Goal: Information Seeking & Learning: Learn about a topic

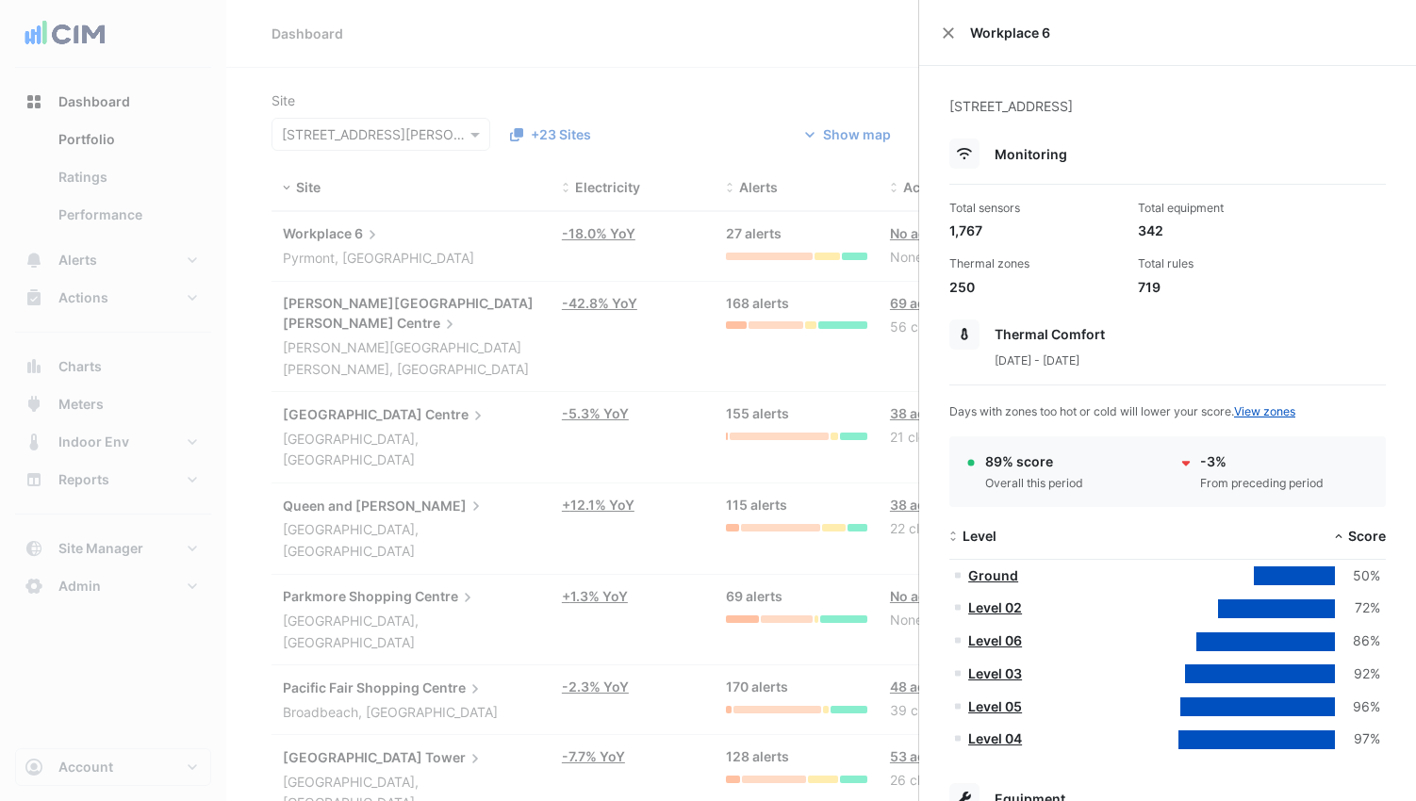
select select "***"
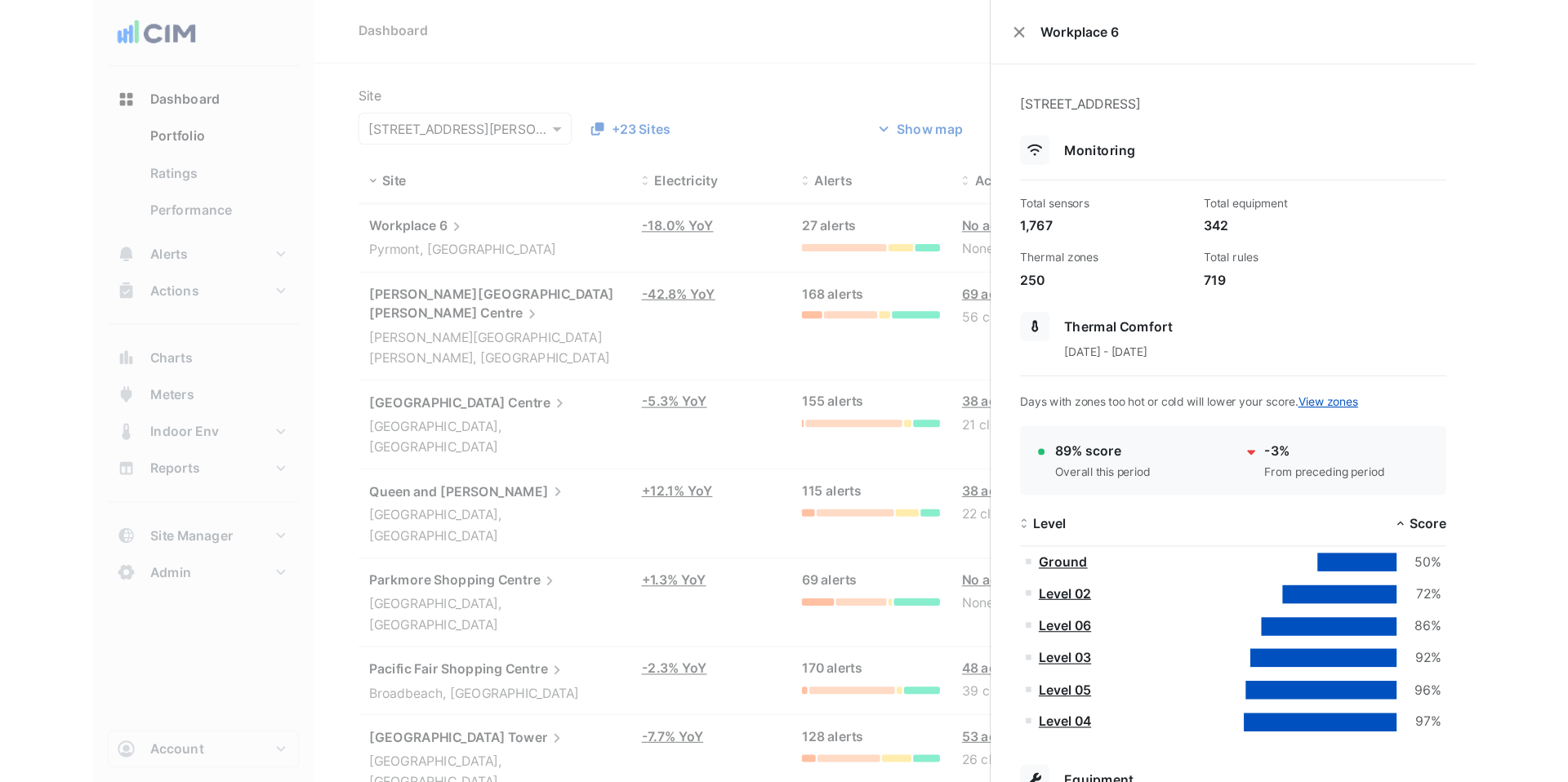
scroll to position [327, 0]
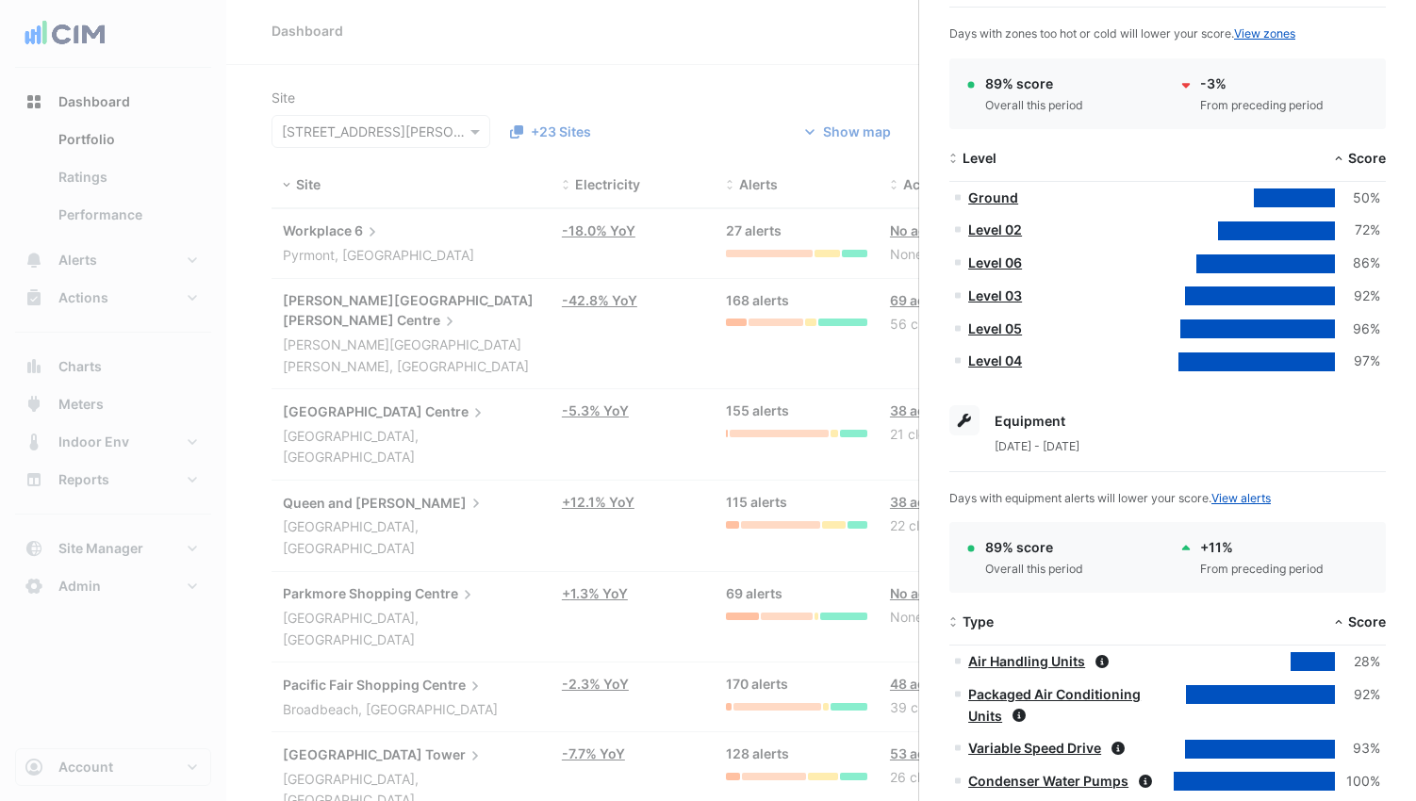
drag, startPoint x: 140, startPoint y: 150, endPoint x: 138, endPoint y: 189, distance: 39.6
click at [140, 150] on ngb-offcanvas-backdrop at bounding box center [708, 400] width 1416 height 801
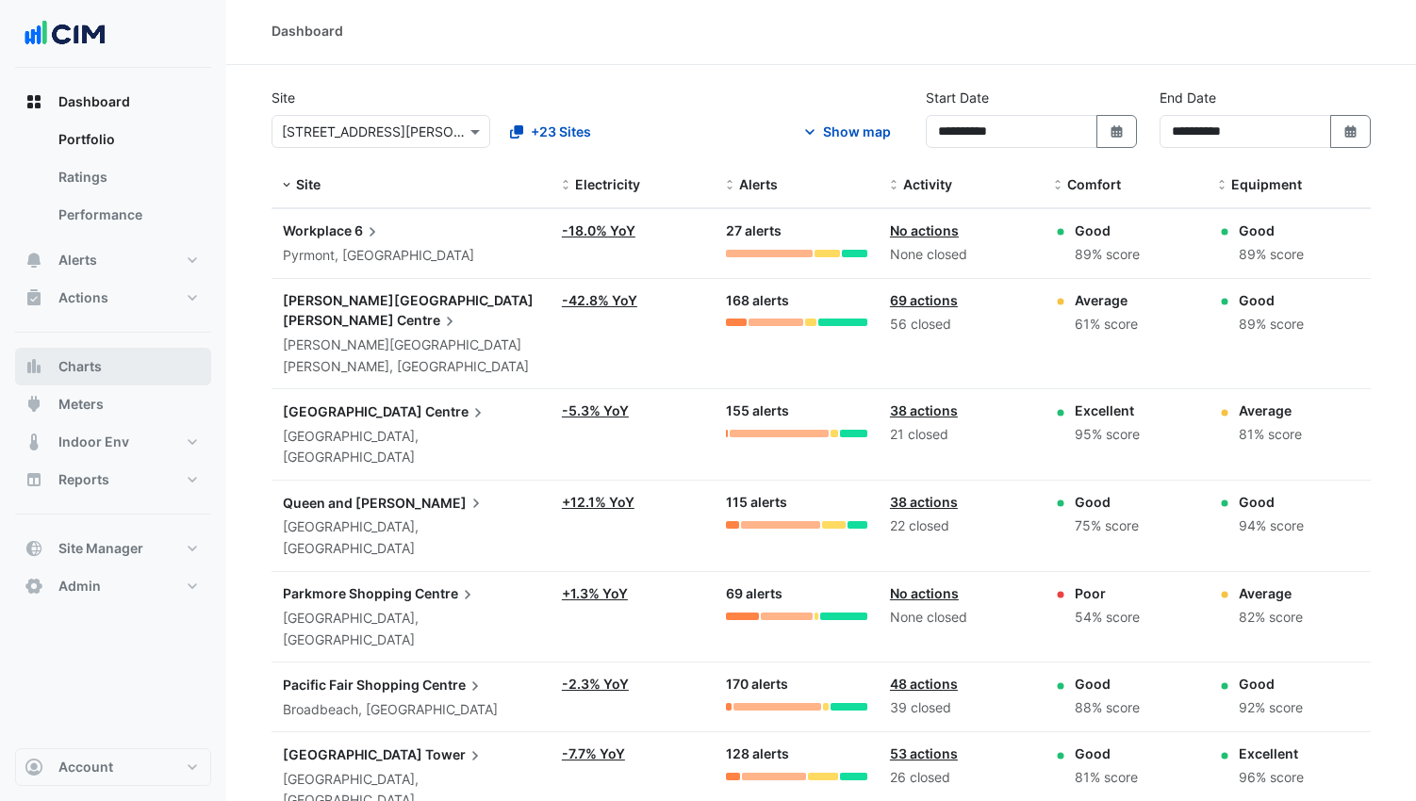
click at [124, 367] on button "Charts" at bounding box center [113, 367] width 196 height 38
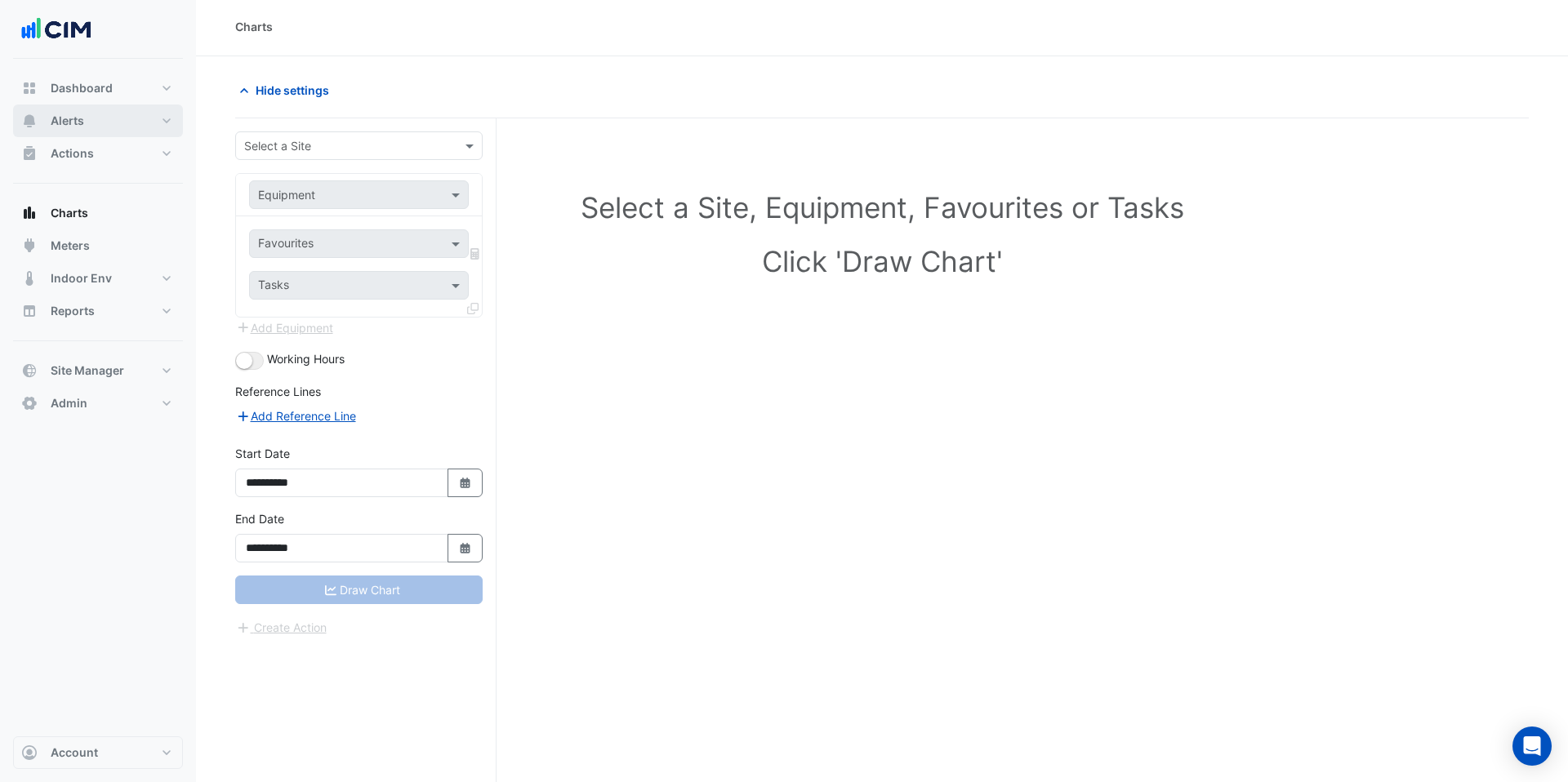
click at [149, 127] on button "Alerts" at bounding box center [98, 121] width 170 height 33
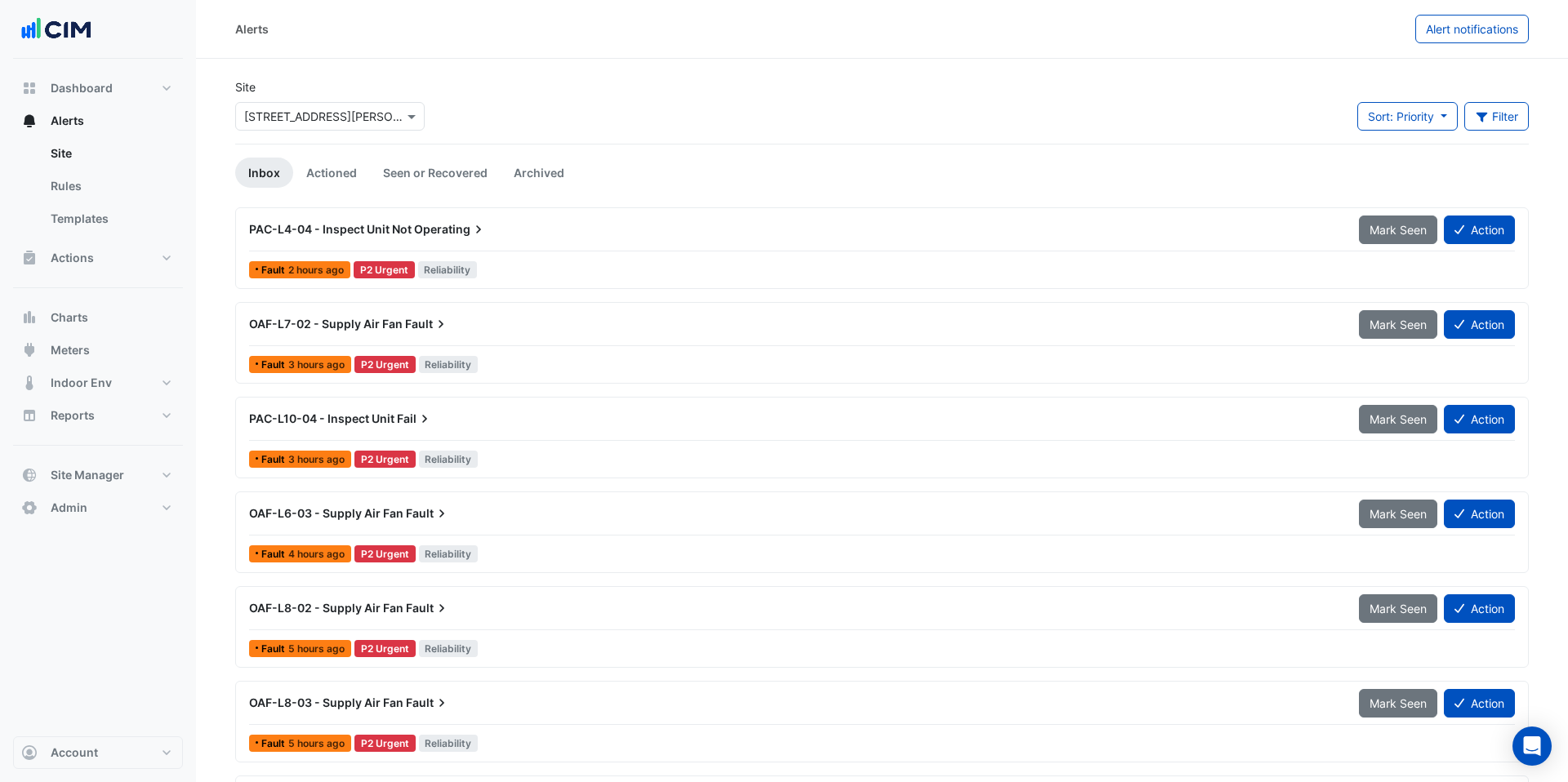
click at [340, 116] on input "text" at bounding box center [314, 117] width 139 height 17
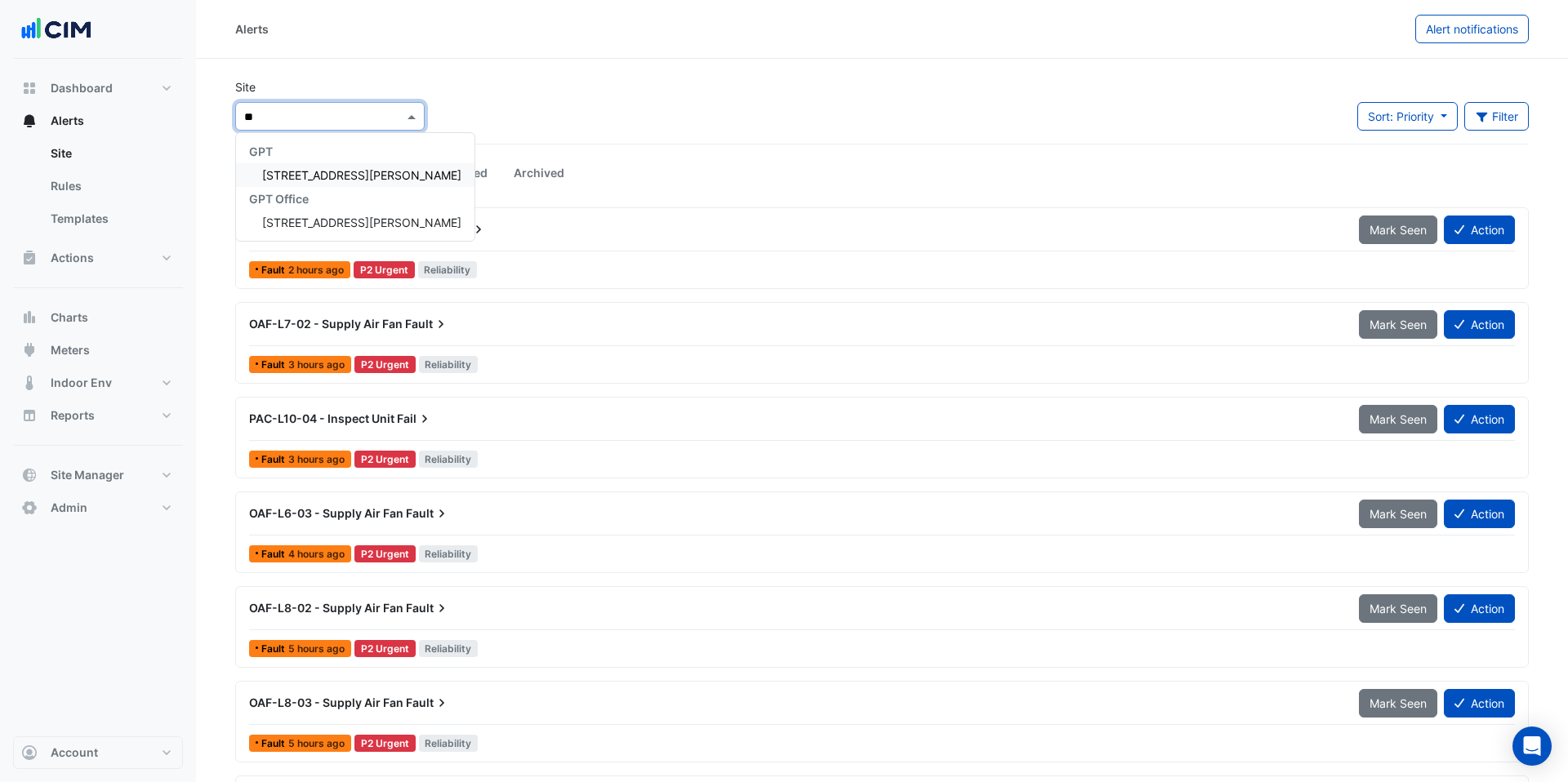
type input "***"
click at [334, 174] on span "[STREET_ADDRESS][PERSON_NAME]" at bounding box center [362, 175] width 199 height 14
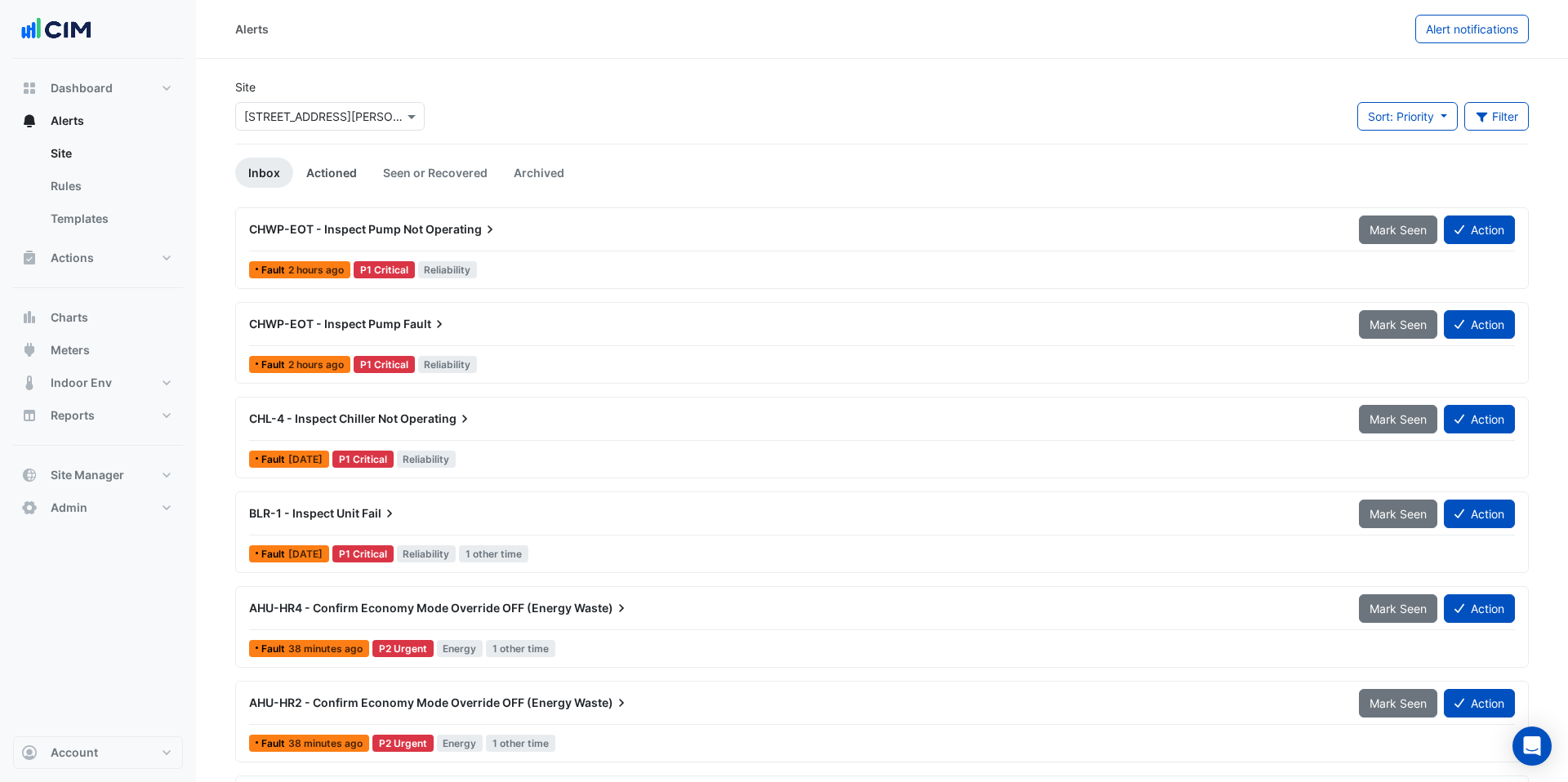
click at [350, 176] on link "Actioned" at bounding box center [331, 172] width 77 height 30
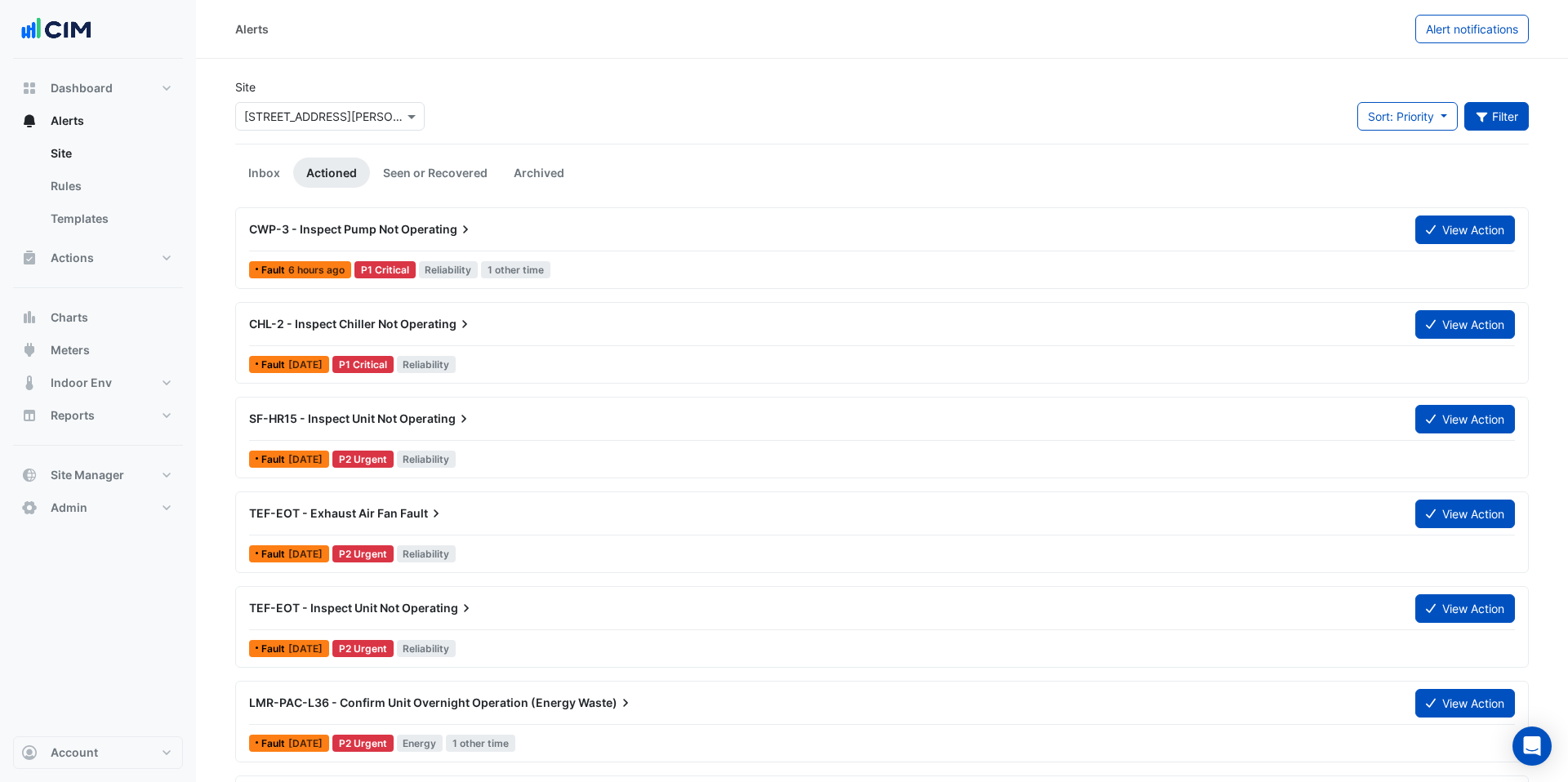
click at [1226, 126] on button "Filter" at bounding box center [1496, 116] width 65 height 29
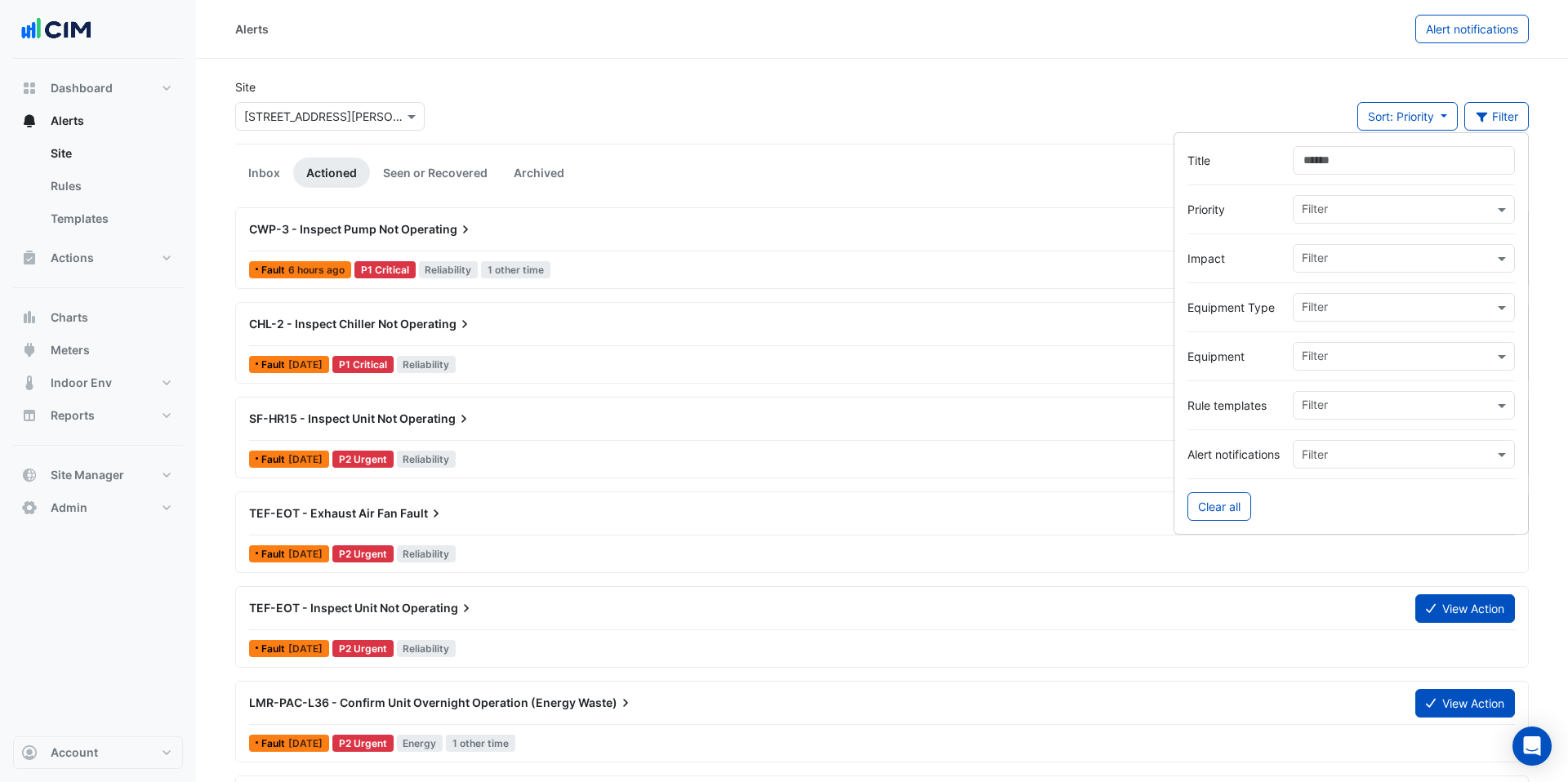
click at [1226, 359] on input "text" at bounding box center [1398, 359] width 192 height 17
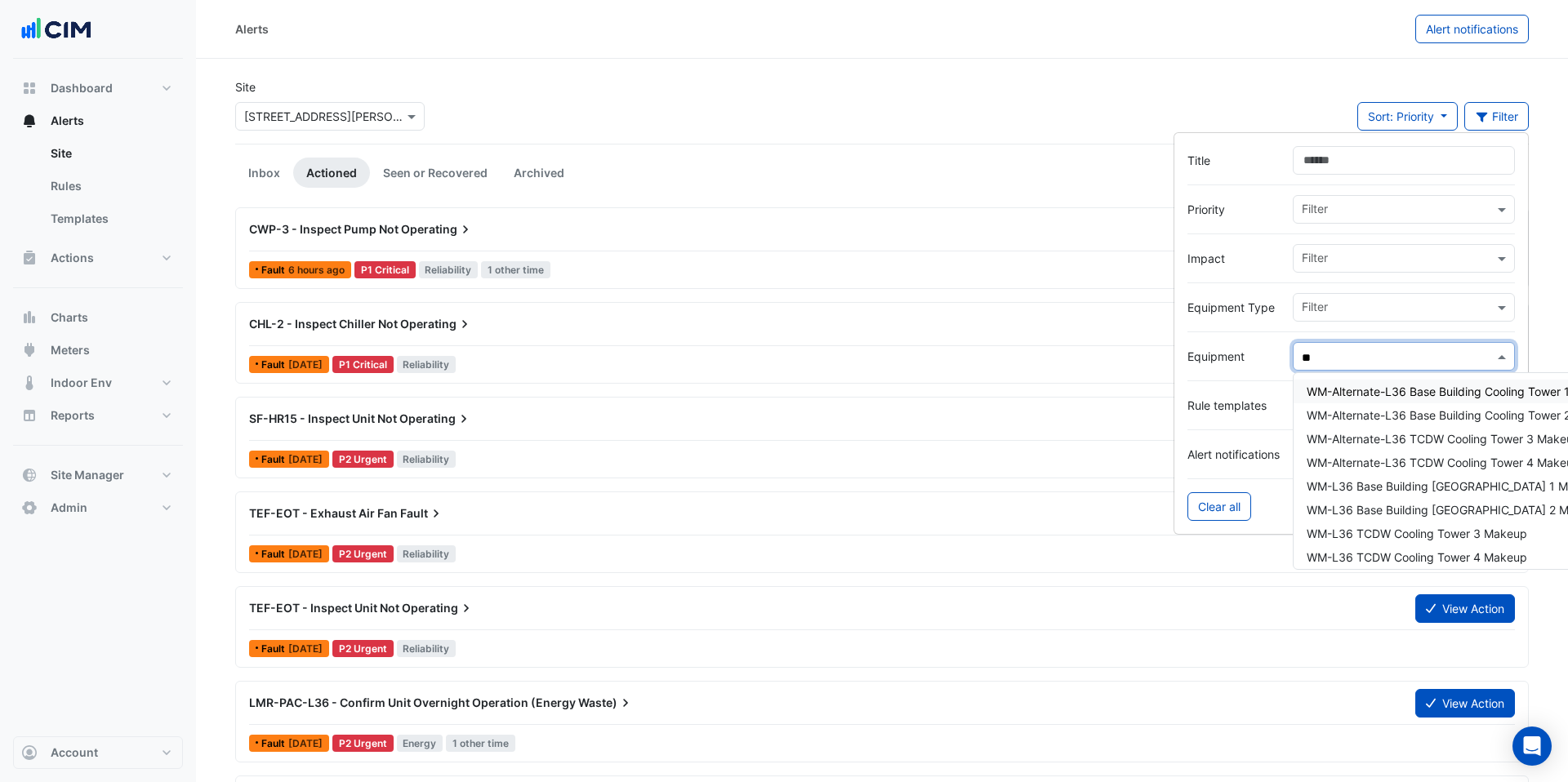
type input "*"
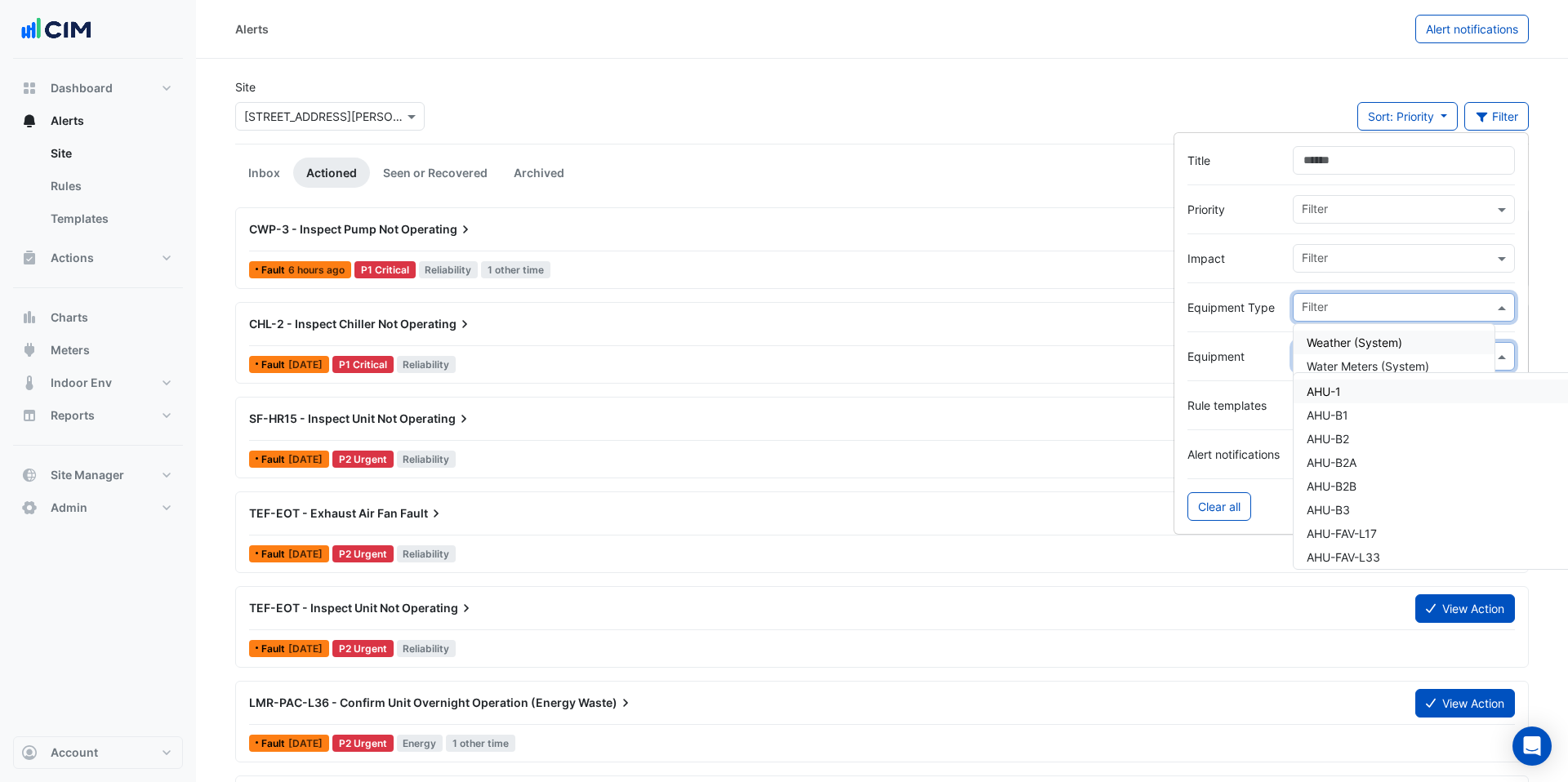
click at [1226, 309] on input "text" at bounding box center [1398, 309] width 192 height 17
type input "*"
click at [1226, 346] on span "Exhaust Air Fans" at bounding box center [1351, 342] width 88 height 14
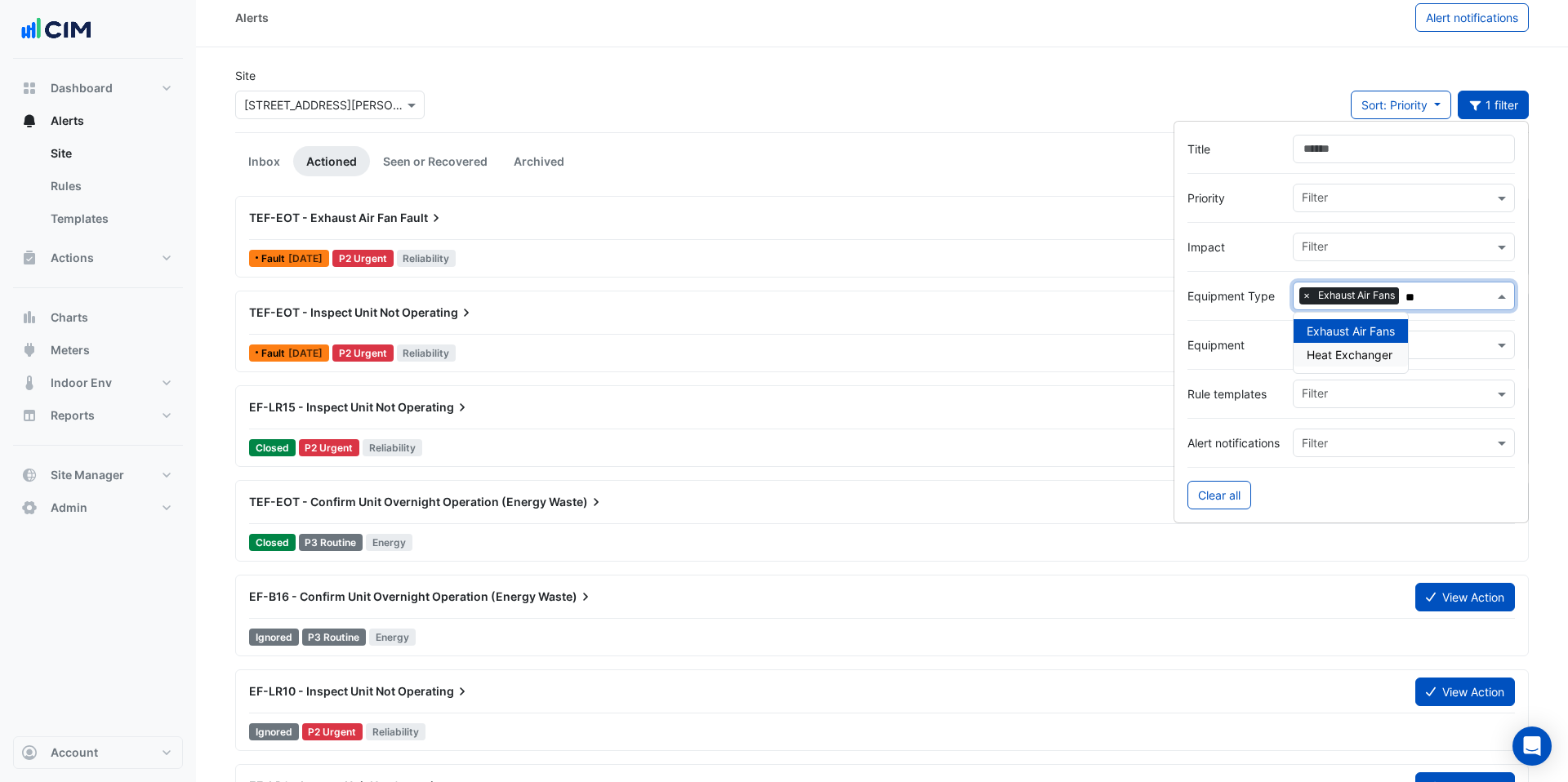
scroll to position [60, 0]
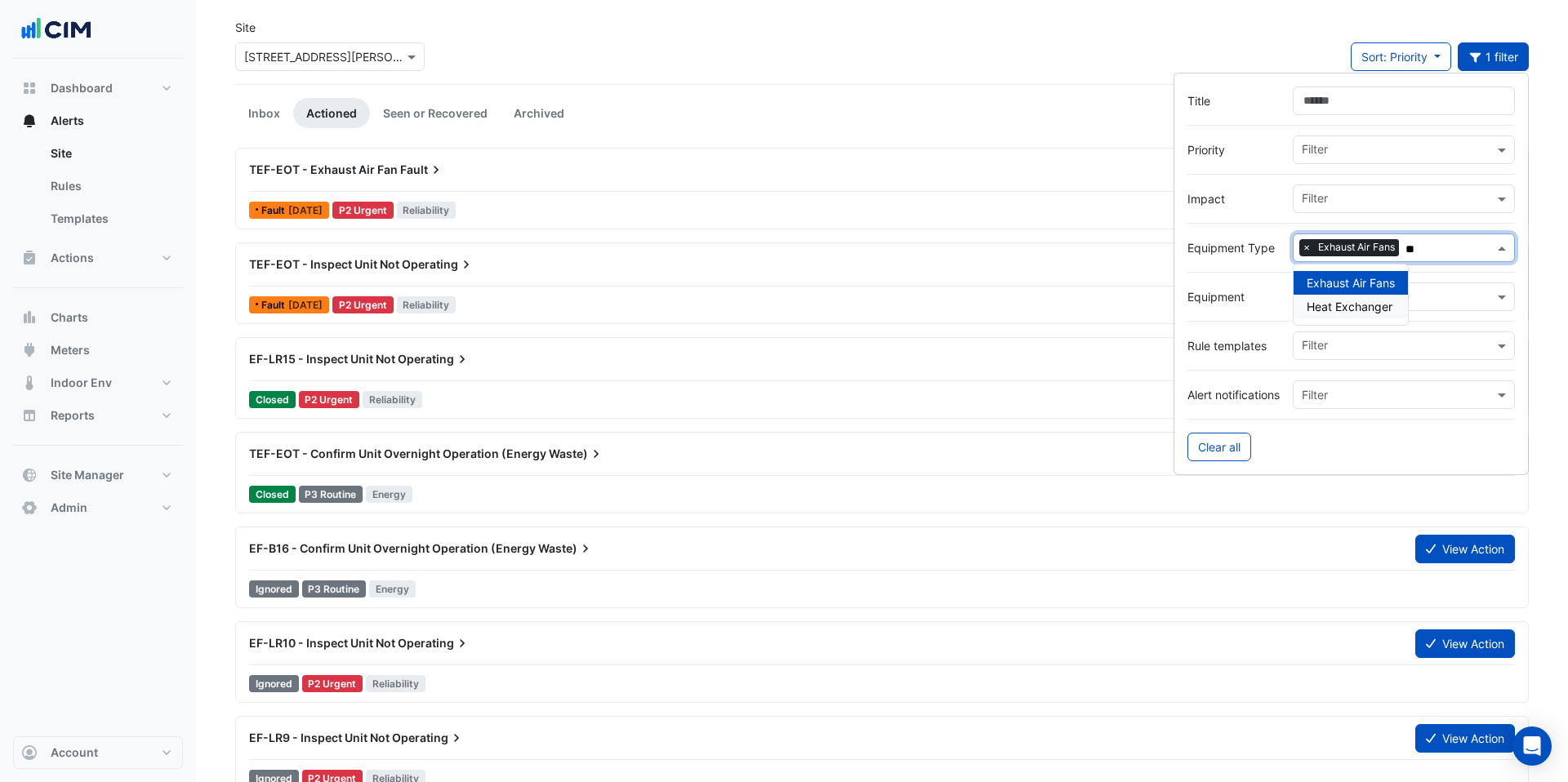
type input "**"
click at [614, 489] on div "Closed P3 Routine Energy" at bounding box center [882, 494] width 1269 height 23
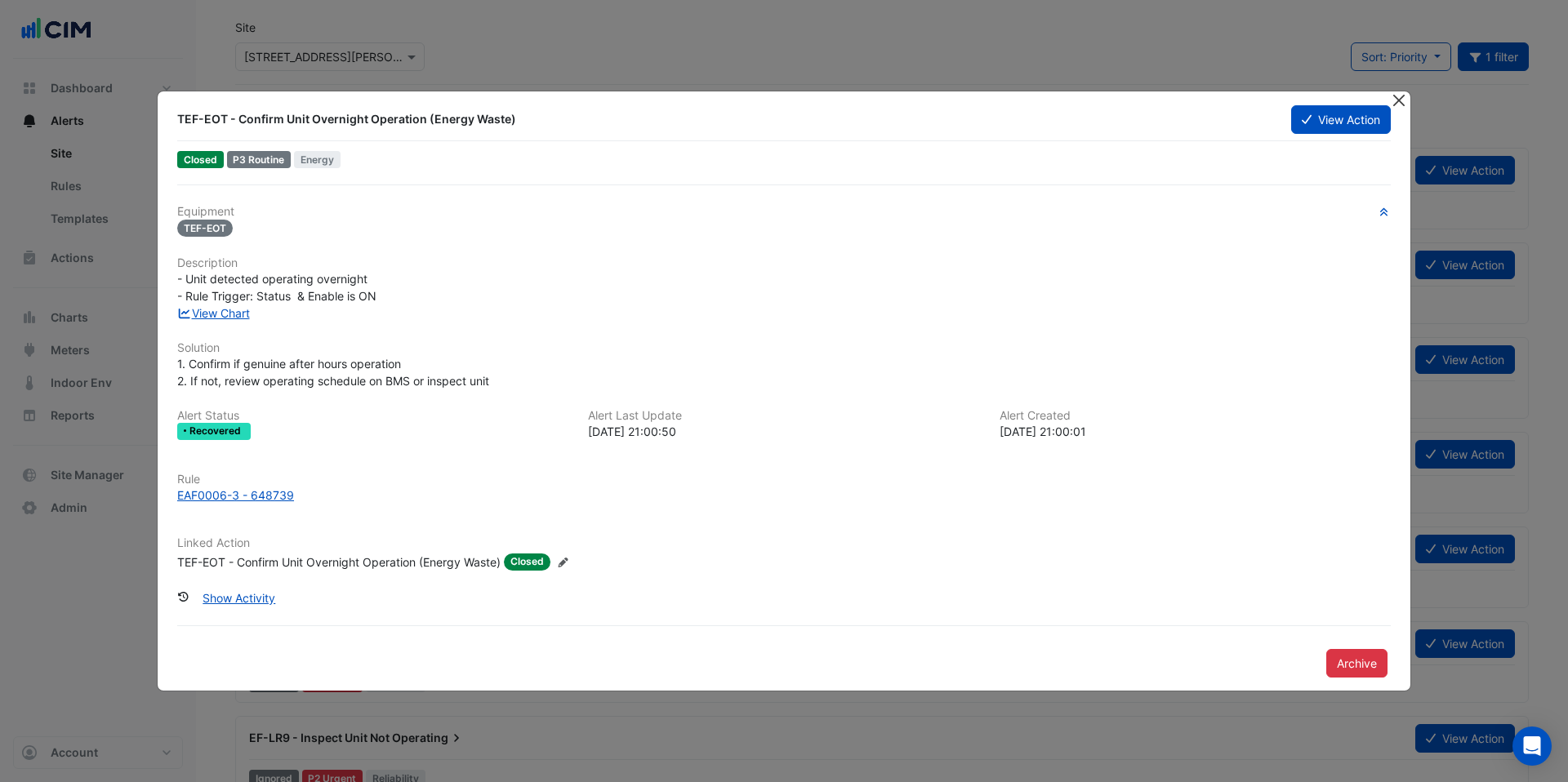
click at [1226, 101] on button "Close" at bounding box center [1399, 100] width 17 height 17
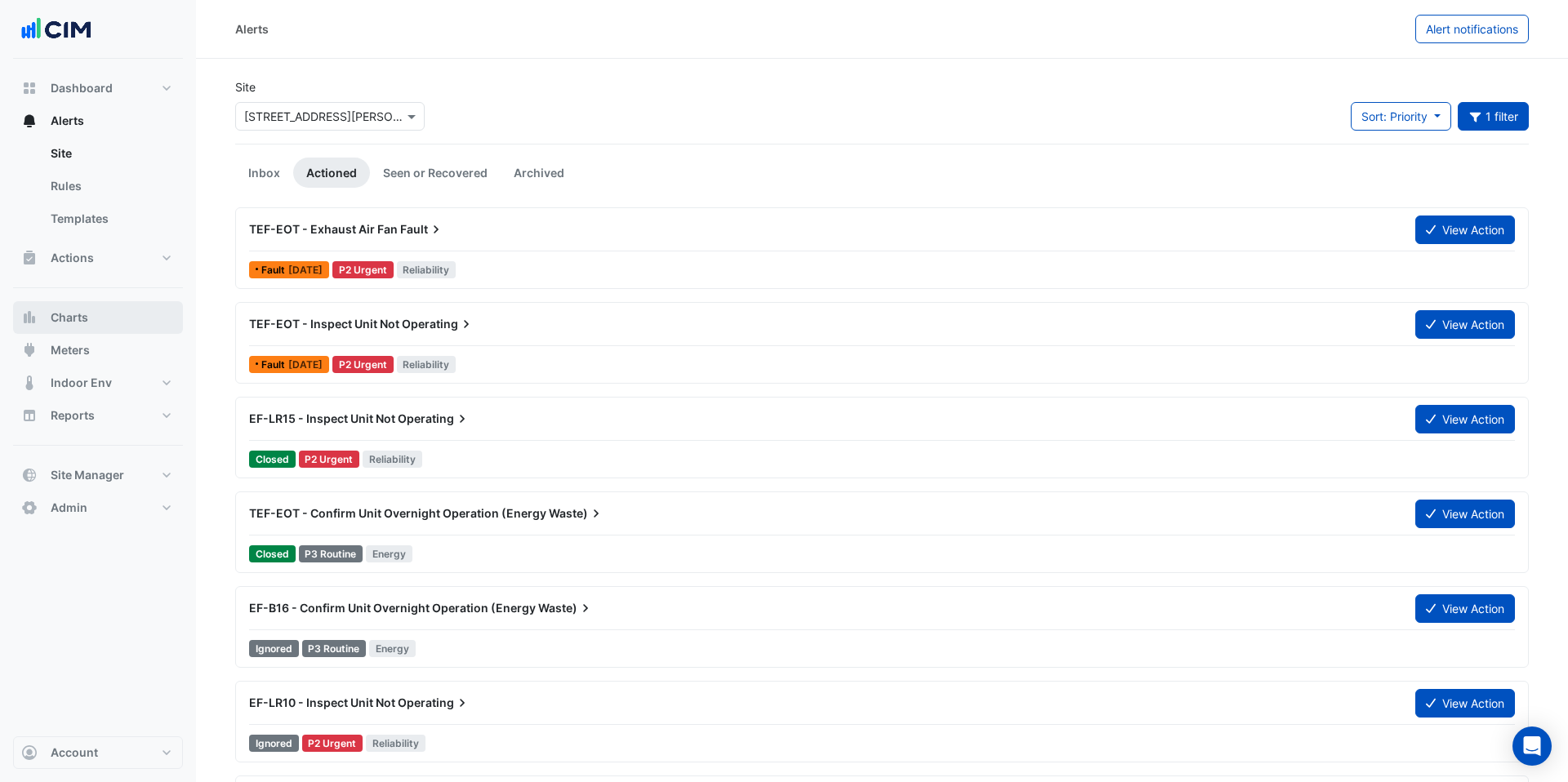
click at [102, 319] on button "Charts" at bounding box center [98, 318] width 170 height 33
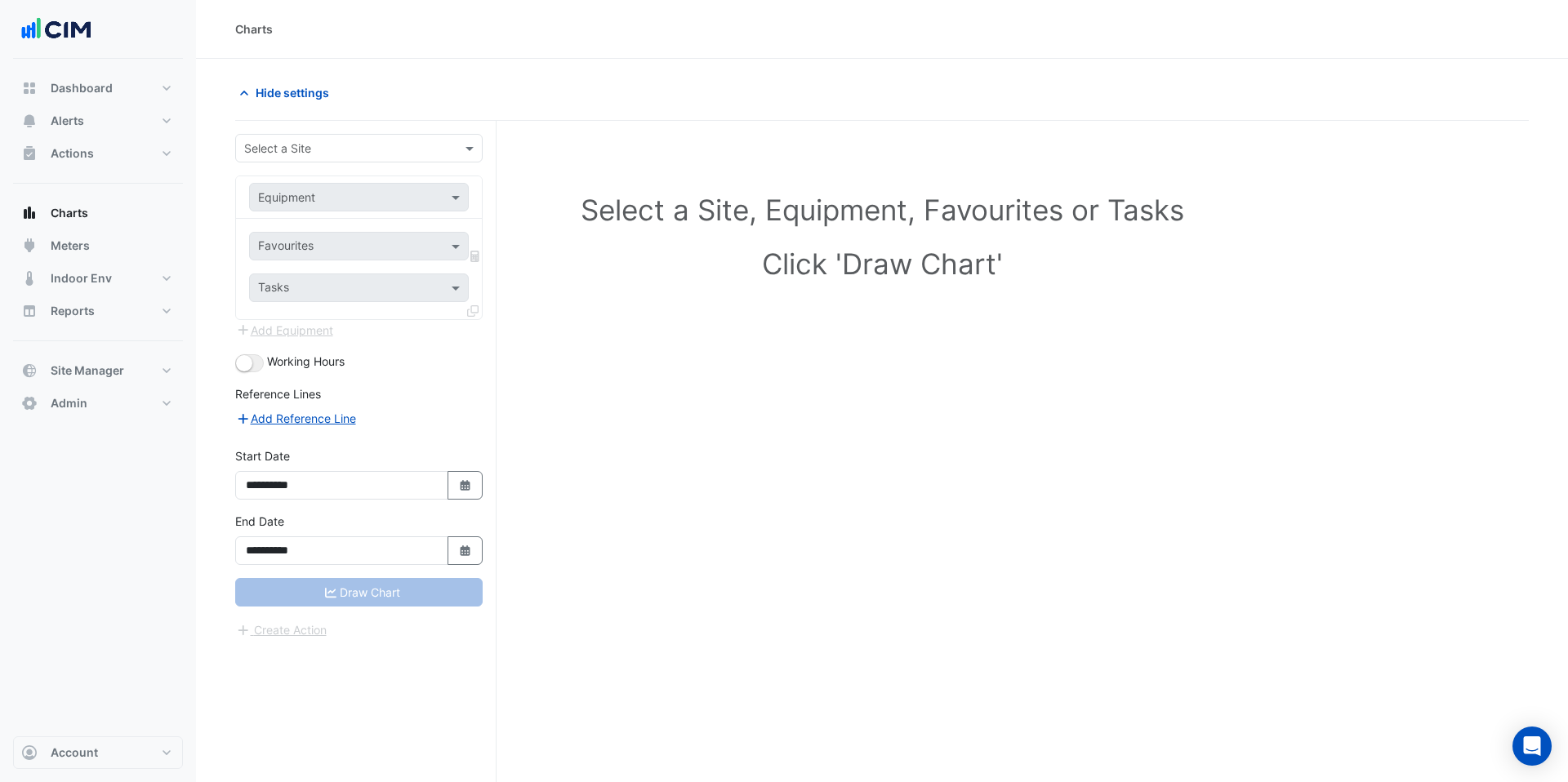
click at [373, 150] on input "text" at bounding box center [342, 149] width 197 height 17
type input "***"
click at [364, 211] on div "[STREET_ADDRESS][PERSON_NAME]" at bounding box center [359, 206] width 246 height 23
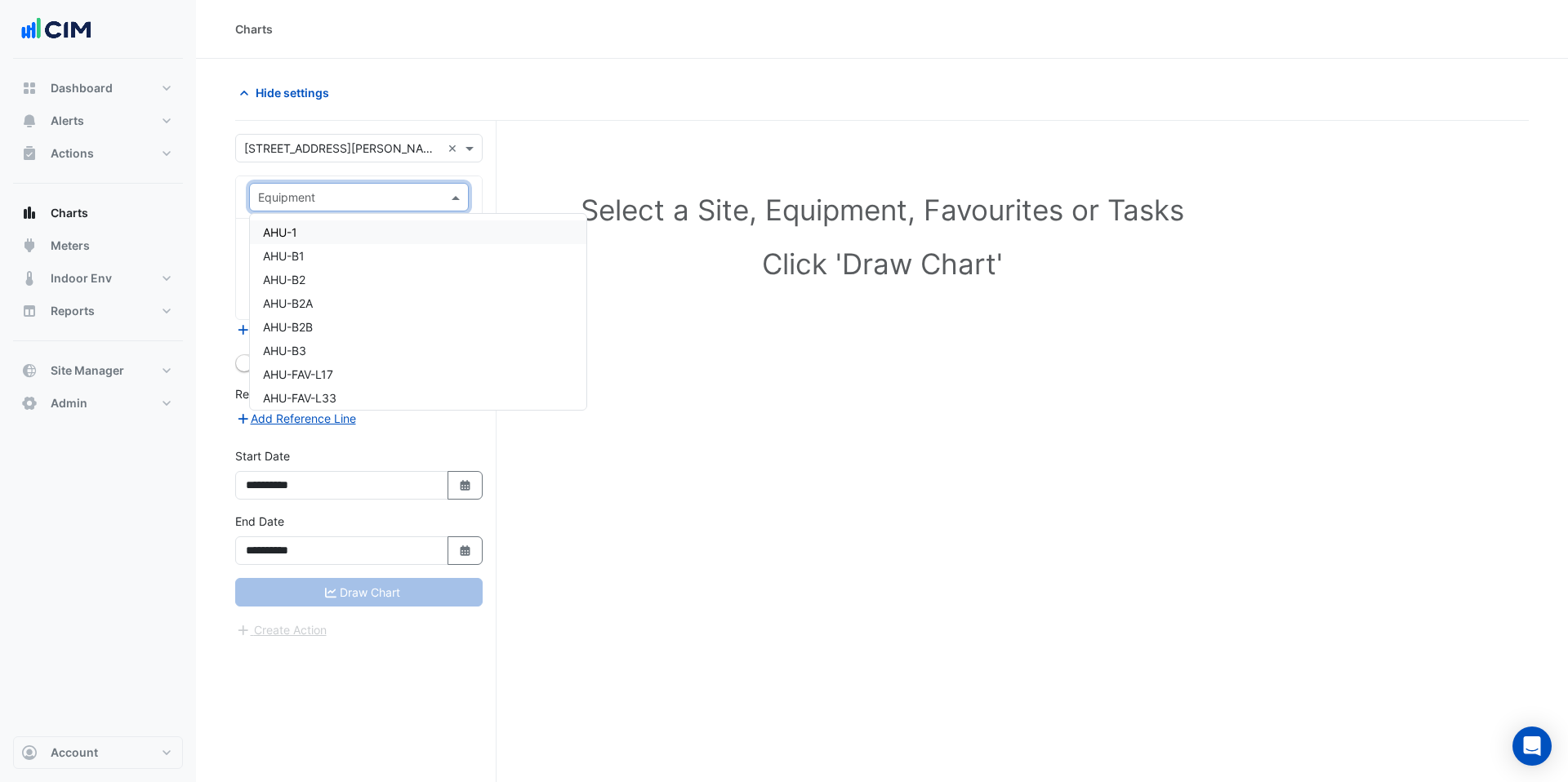
click at [376, 201] on input "text" at bounding box center [342, 198] width 169 height 17
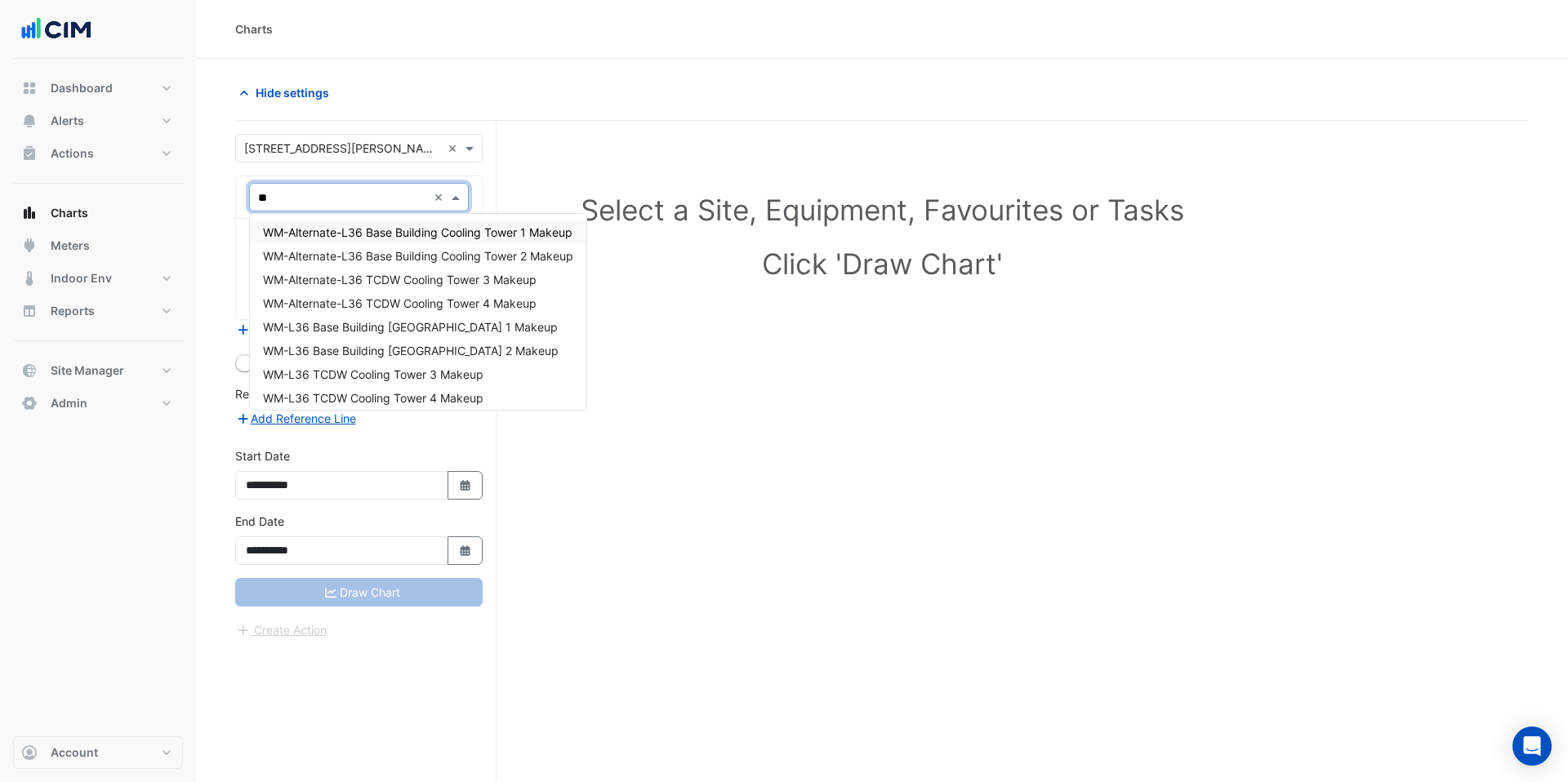
type input "*"
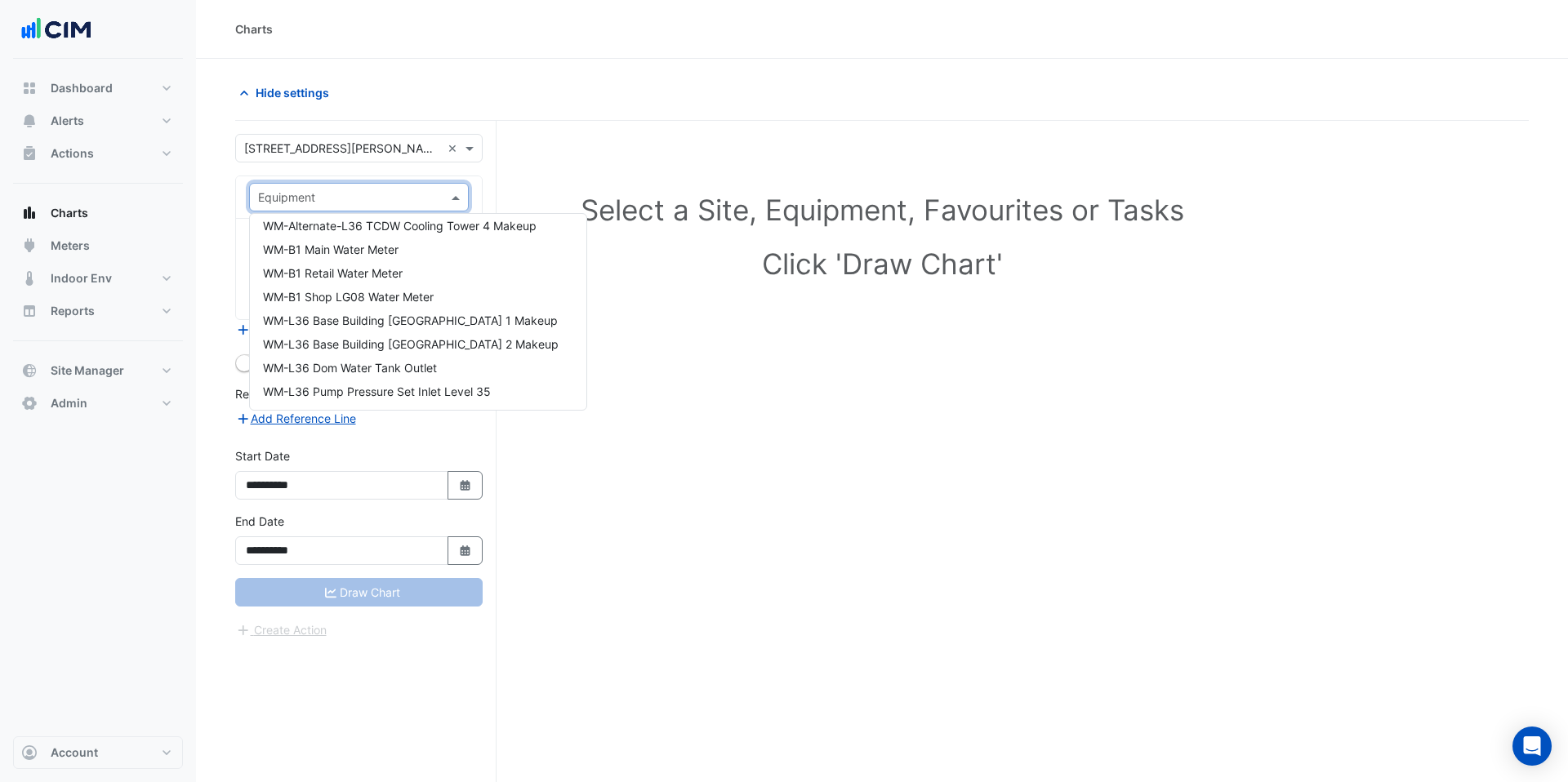
scroll to position [15860, 0]
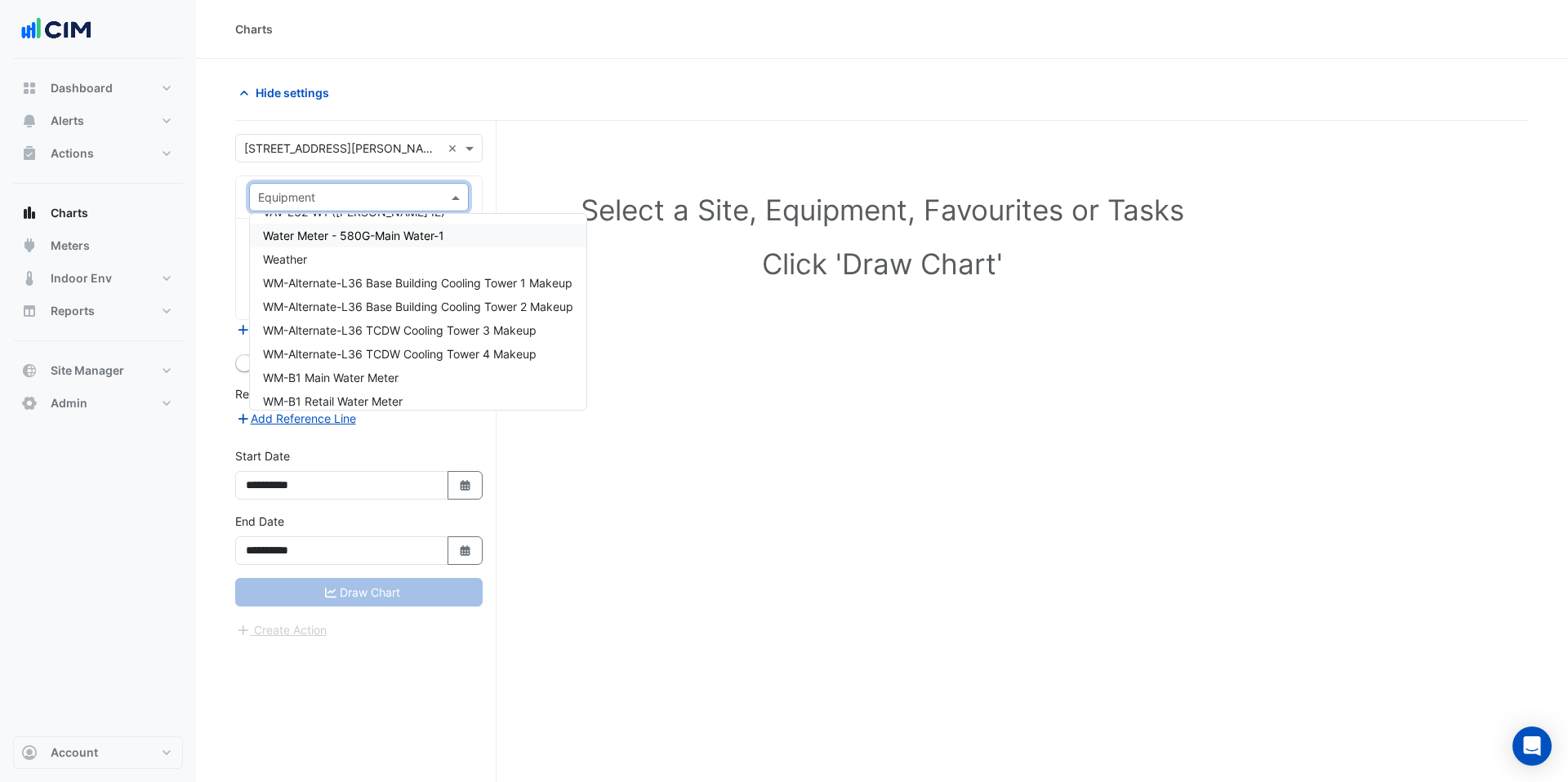
click at [884, 110] on div "Hide settings" at bounding box center [882, 100] width 1293 height 42
